Goal: Navigation & Orientation: Understand site structure

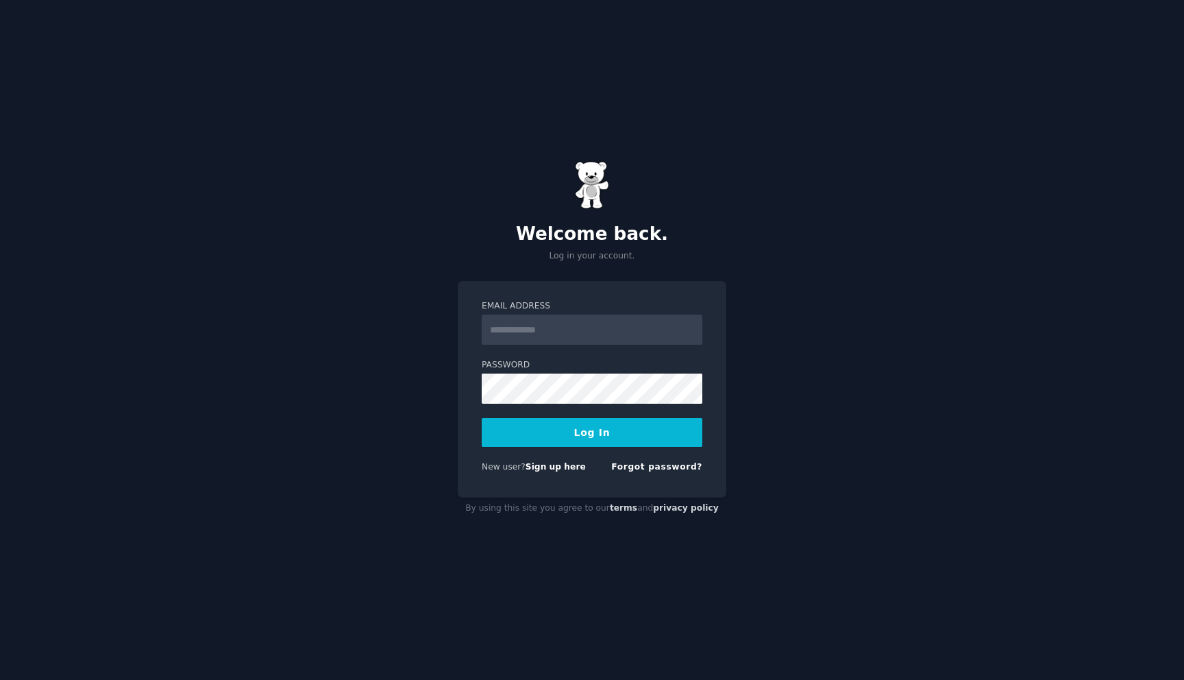
click at [534, 337] on input "Email Address" at bounding box center [592, 329] width 221 height 30
type input "**********"
click at [482, 418] on button "Log In" at bounding box center [592, 432] width 221 height 29
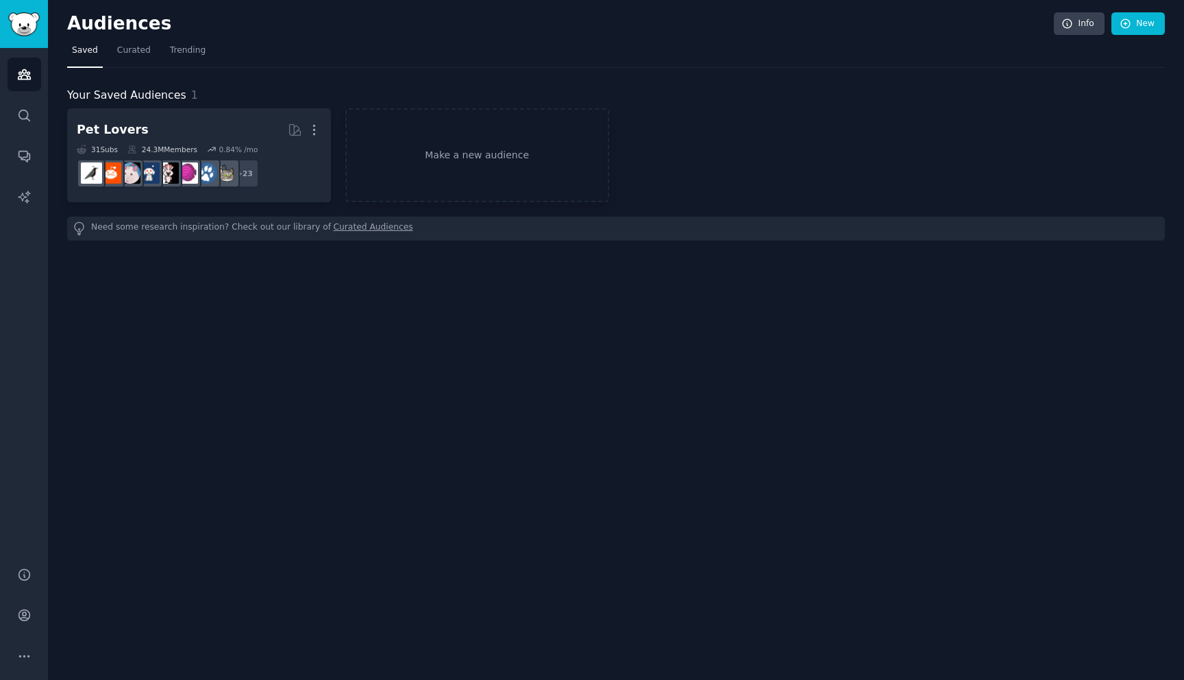
click at [96, 22] on h2 "Audiences" at bounding box center [560, 24] width 986 height 22
copy h2 "Audiences"
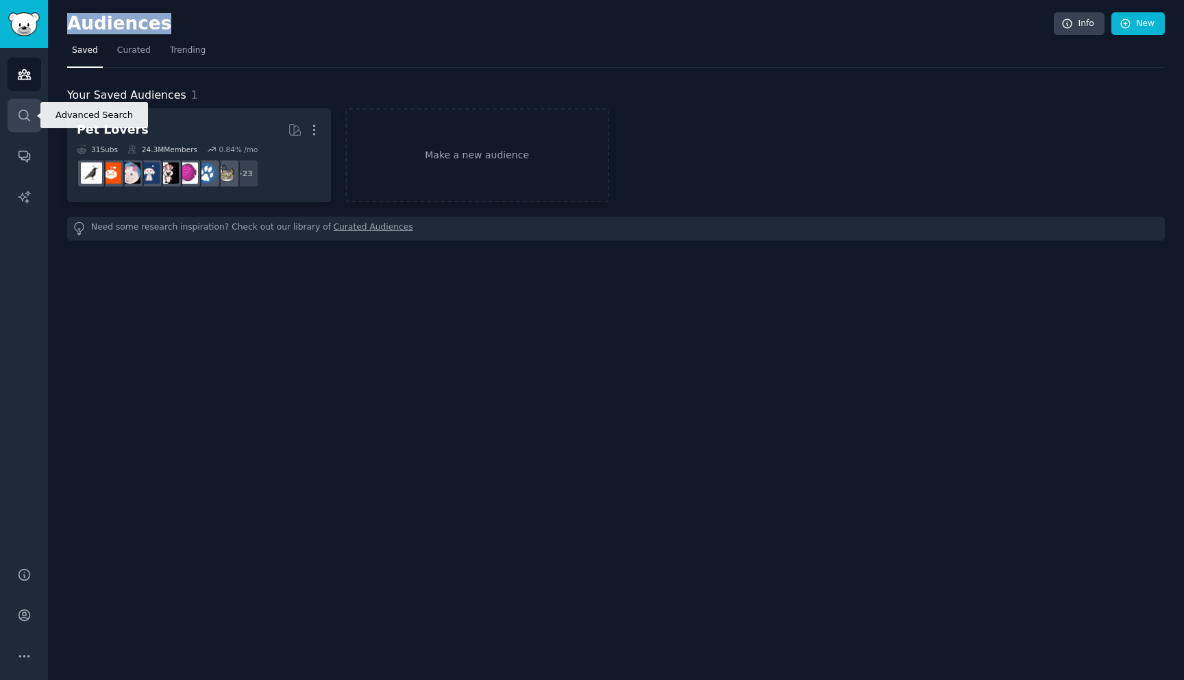
click at [17, 110] on icon "Sidebar" at bounding box center [24, 115] width 14 height 14
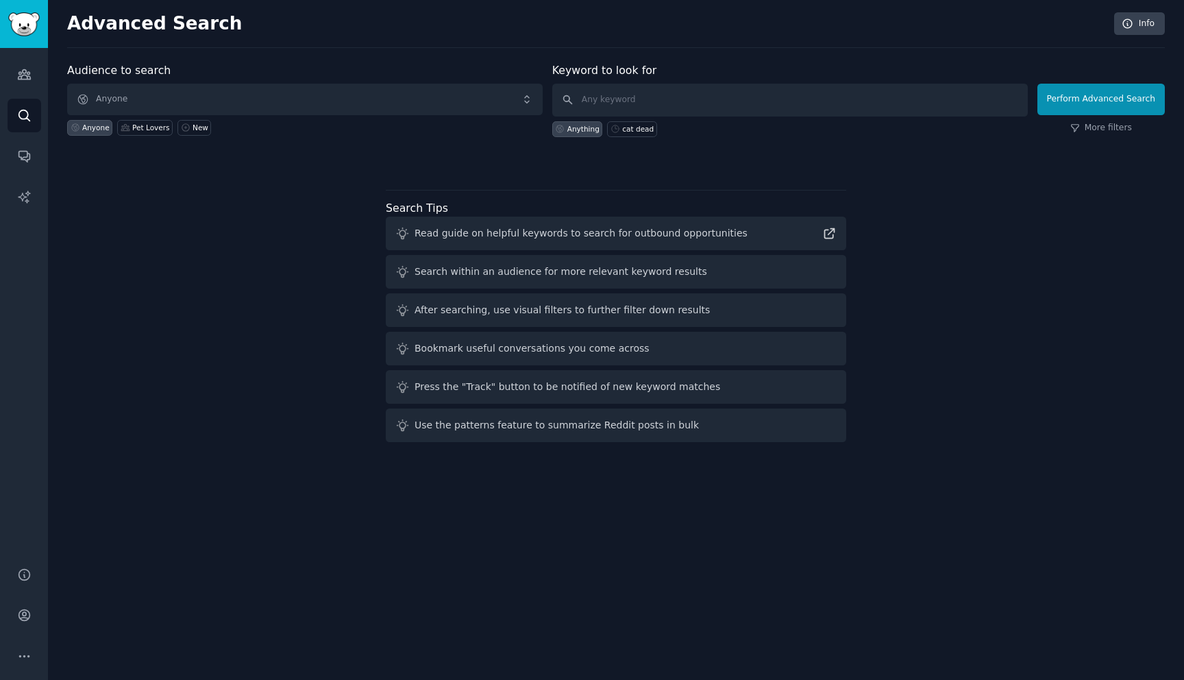
click at [145, 17] on h2 "Advanced Search" at bounding box center [586, 24] width 1039 height 22
copy h2 "Advanced Search"
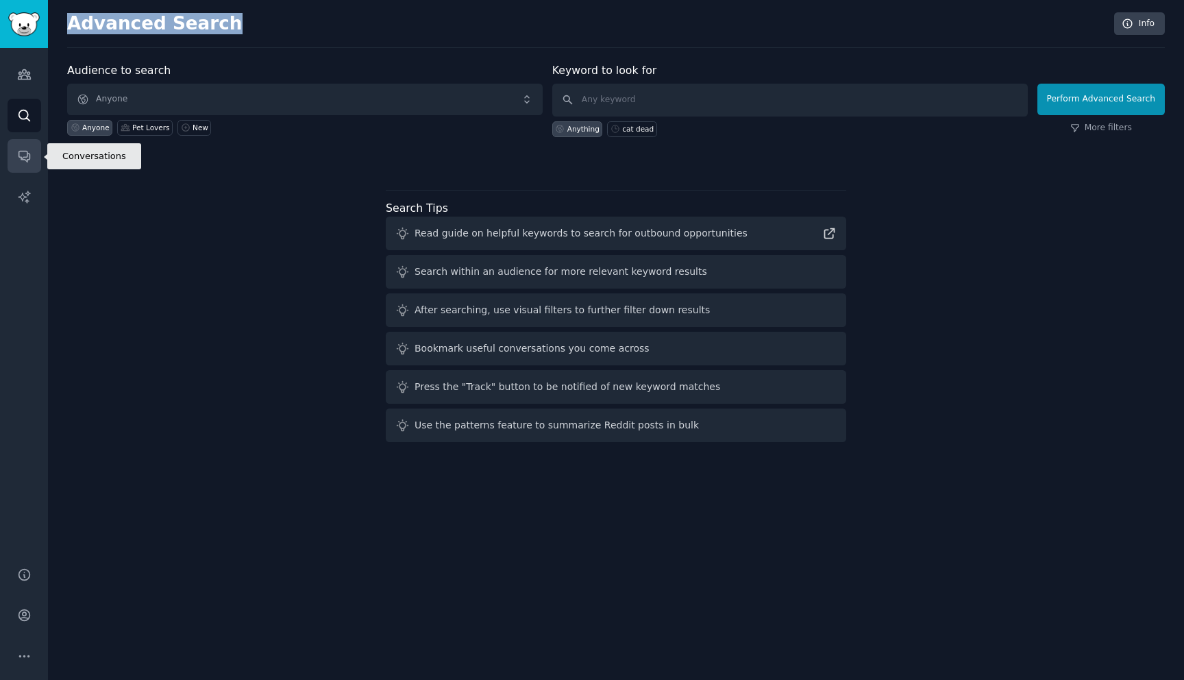
click at [25, 160] on icon "Sidebar" at bounding box center [23, 156] width 11 height 11
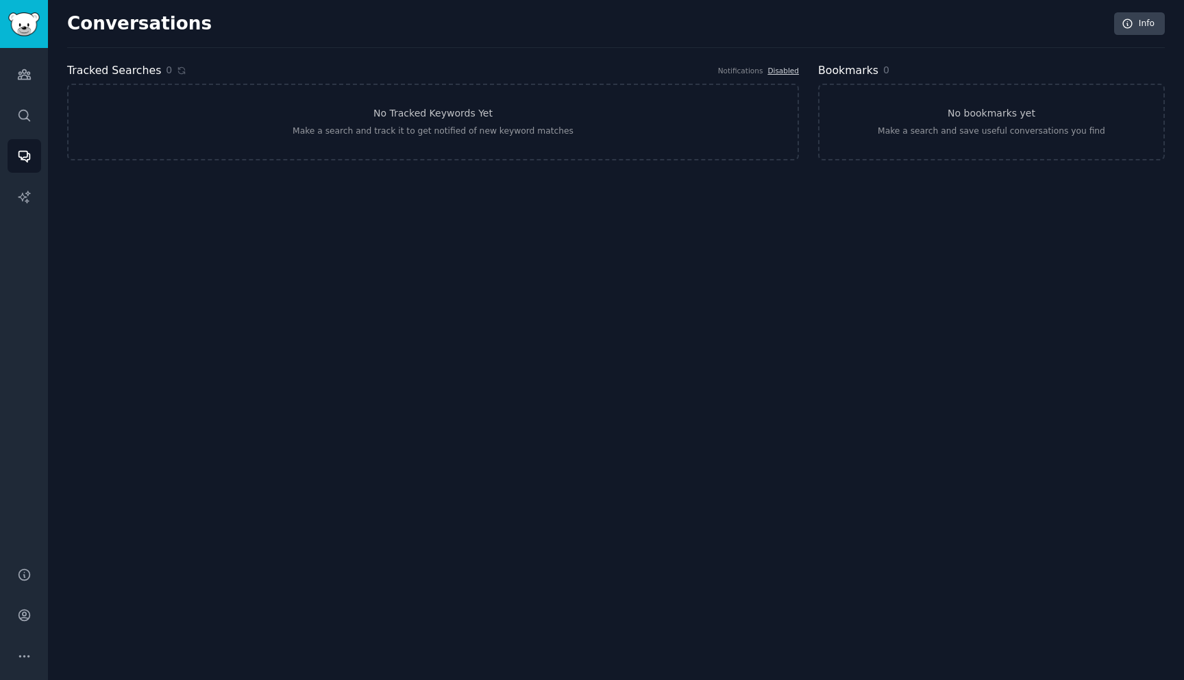
click at [151, 23] on h2 "Conversations" at bounding box center [139, 24] width 145 height 22
copy h2 "Conversations"
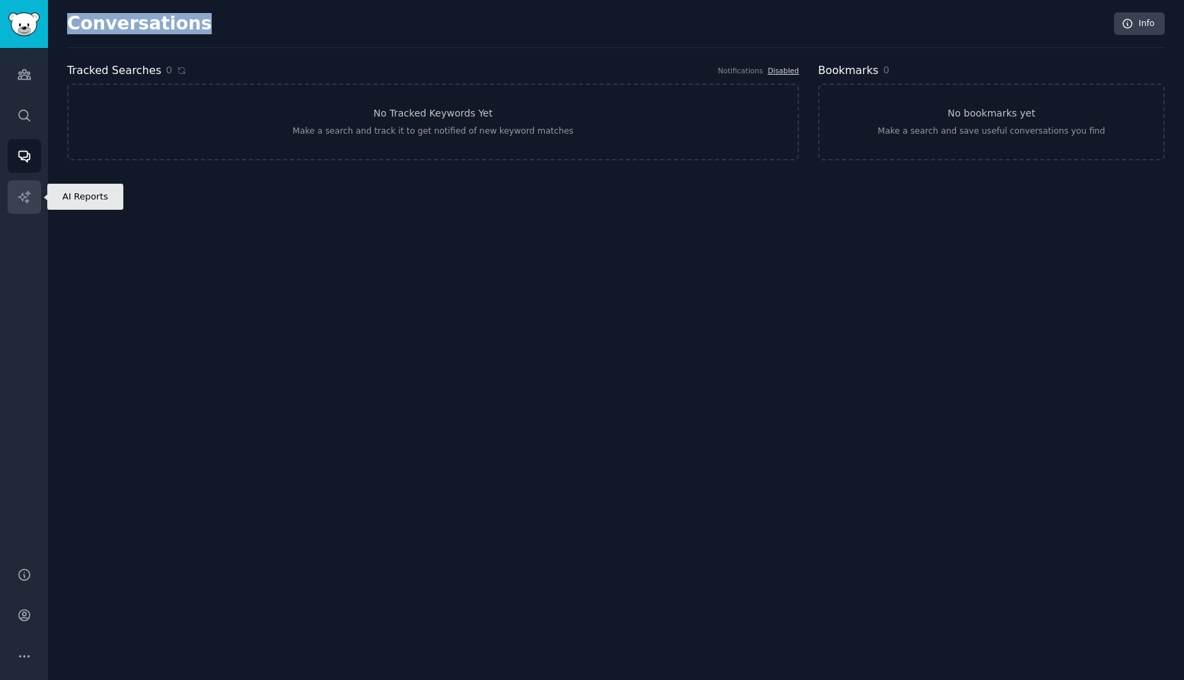
click at [17, 200] on icon "Sidebar" at bounding box center [24, 197] width 14 height 14
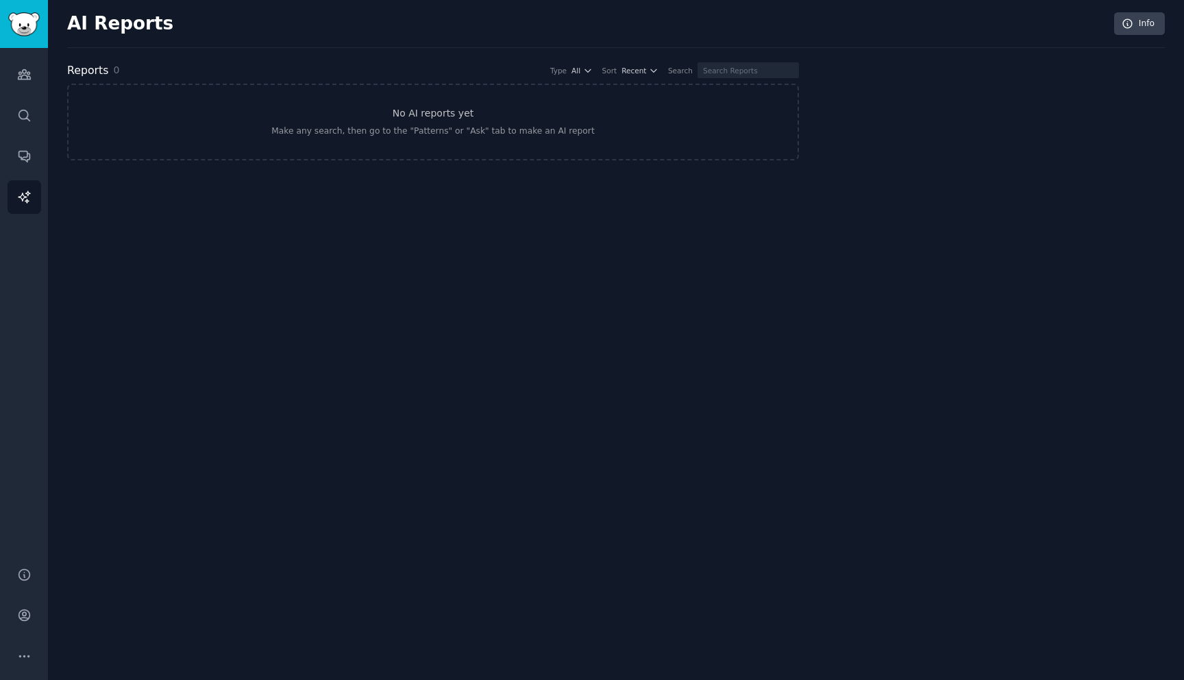
click at [127, 31] on h2 "AI Reports" at bounding box center [120, 24] width 106 height 22
copy h2 "AI Reports"
click at [8, 5] on link "Sidebar" at bounding box center [24, 24] width 48 height 48
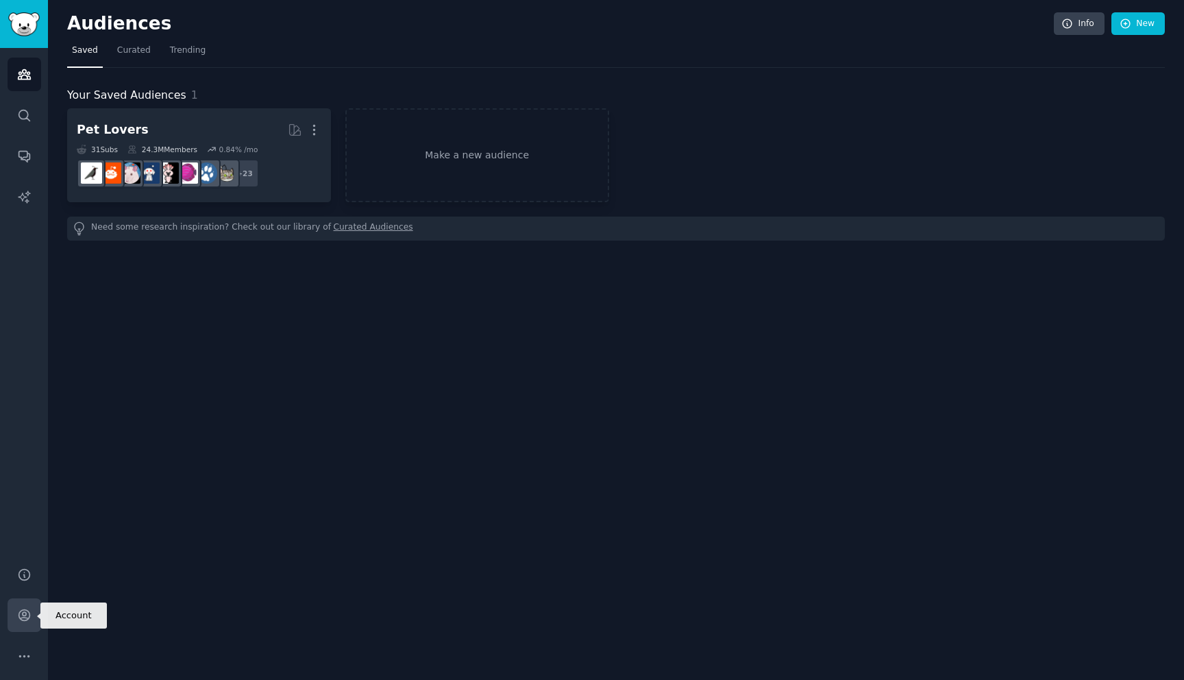
click at [24, 614] on icon "Sidebar" at bounding box center [24, 615] width 14 height 14
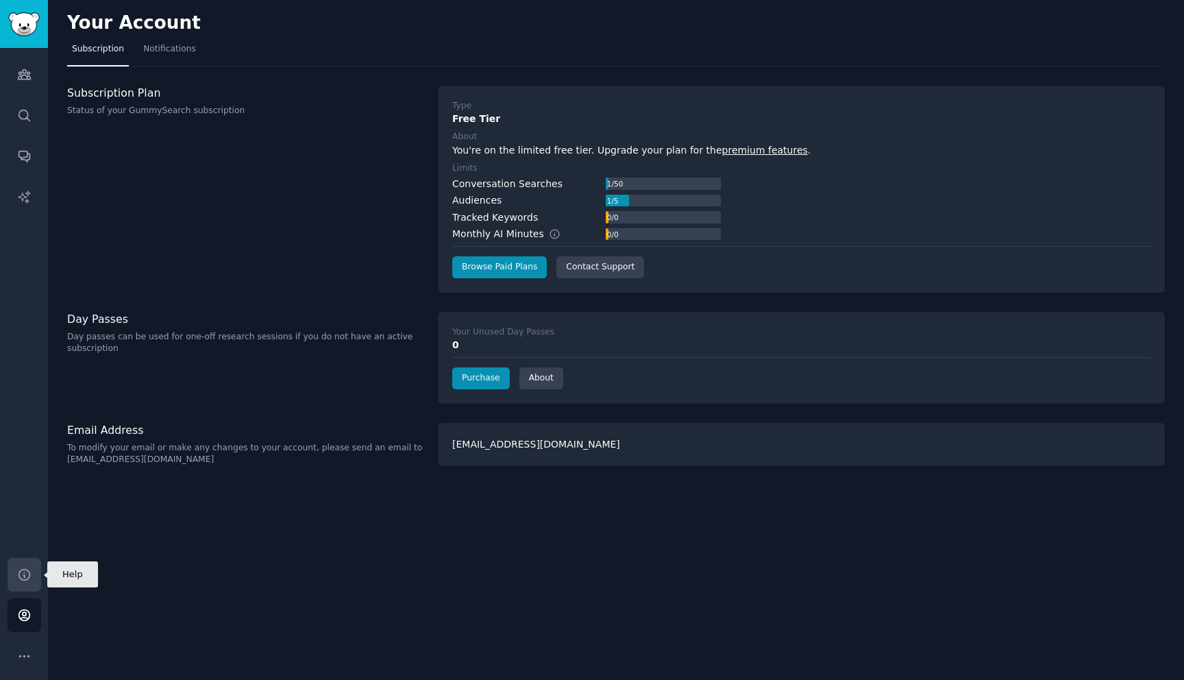
click at [27, 584] on link "Help" at bounding box center [25, 575] width 34 height 34
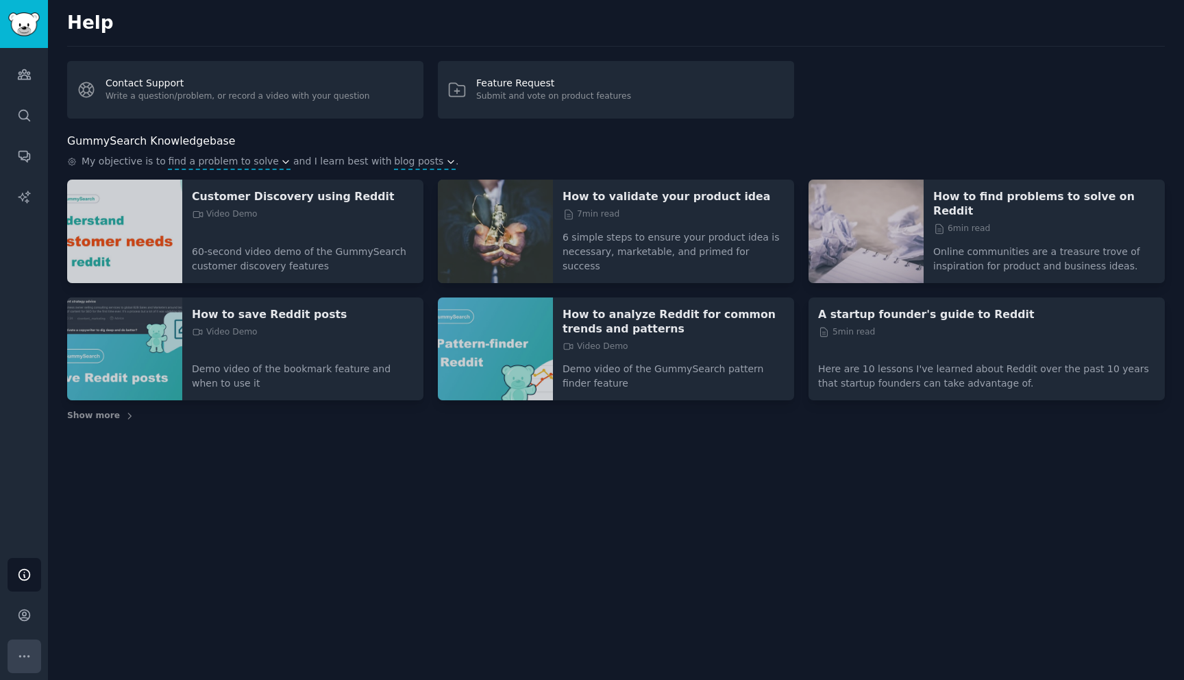
click at [8, 656] on button "More" at bounding box center [25, 656] width 34 height 34
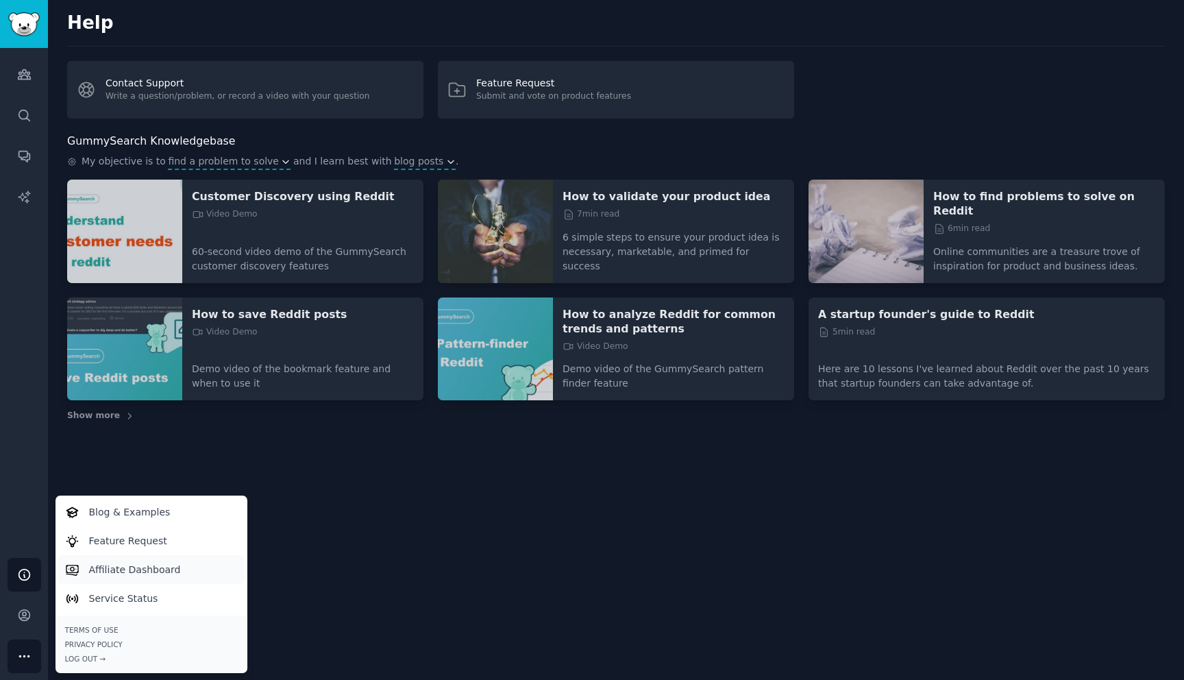
click at [127, 569] on p "Affiliate Dashboard" at bounding box center [135, 569] width 92 height 14
click at [166, 535] on link "Feature Request" at bounding box center [151, 540] width 187 height 29
click at [139, 593] on p "Service Status" at bounding box center [123, 598] width 69 height 14
